Goal: Find contact information: Find contact information

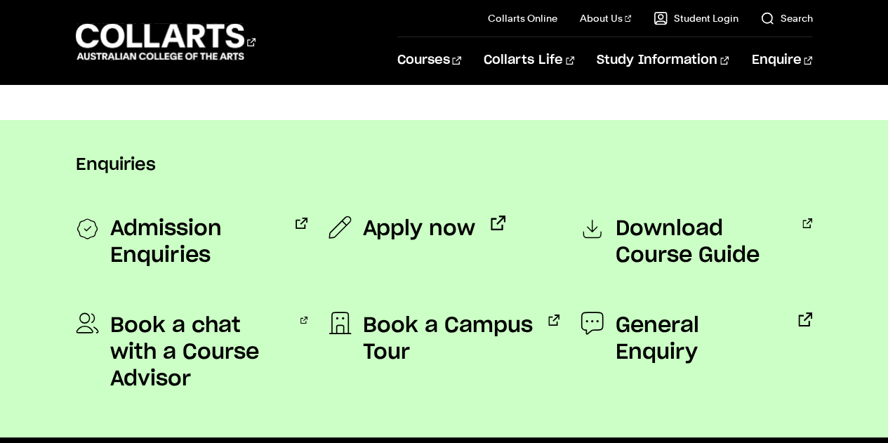
scroll to position [348, 0]
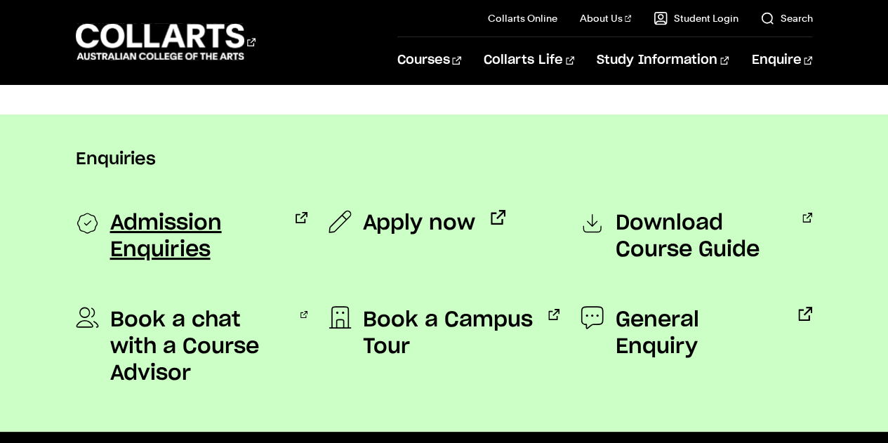
click at [197, 227] on span "Admission Enquiries" at bounding box center [195, 236] width 171 height 53
